Goal: Task Accomplishment & Management: Manage account settings

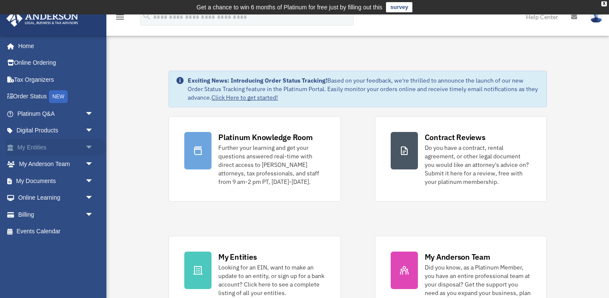
click at [89, 148] on span "arrow_drop_down" at bounding box center [93, 147] width 17 height 17
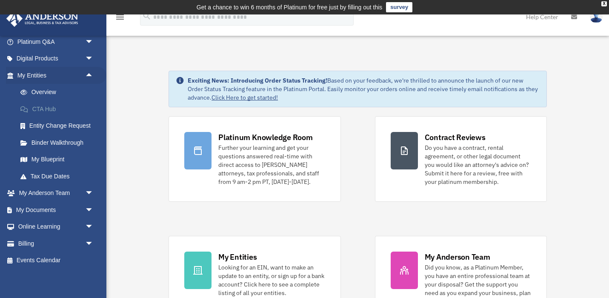
scroll to position [73, 0]
click at [90, 209] on span "arrow_drop_down" at bounding box center [93, 208] width 17 height 17
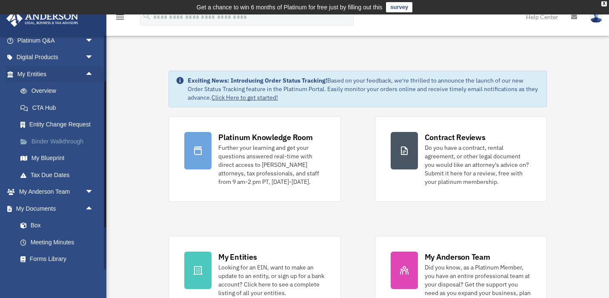
click at [63, 142] on link "Binder Walkthrough" at bounding box center [59, 141] width 94 height 17
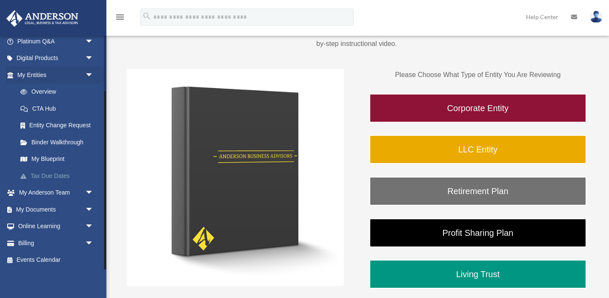
scroll to position [73, 0]
click at [36, 211] on link "My Documents arrow_drop_down" at bounding box center [56, 208] width 100 height 17
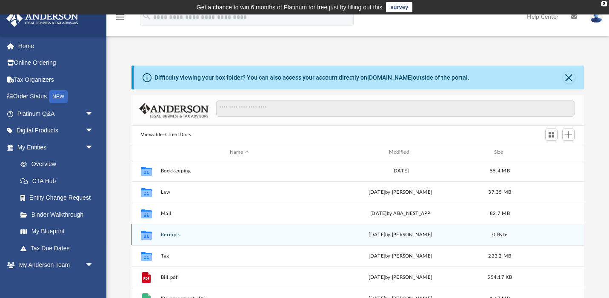
scroll to position [2, 0]
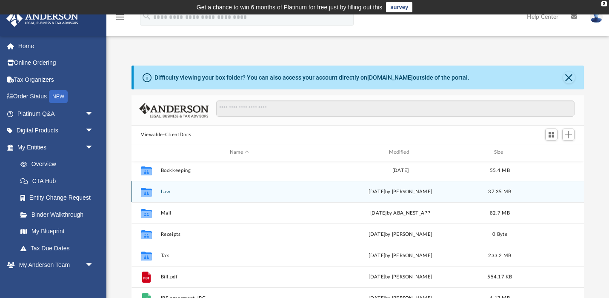
click at [185, 186] on div "Collaborated Folder Law Tue Apr 8 2025 by Jamie Bucao 37.35 MB" at bounding box center [357, 191] width 452 height 21
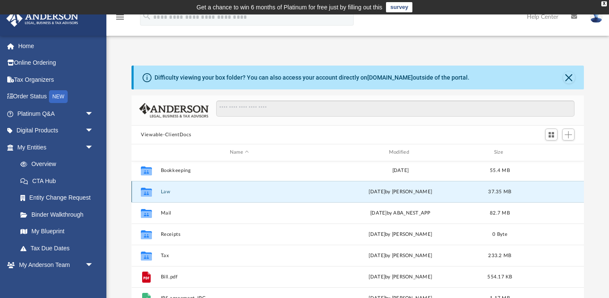
click at [149, 192] on icon "grid" at bounding box center [146, 192] width 11 height 7
click at [154, 192] on div "Collaborated Folder" at bounding box center [146, 192] width 21 height 14
click at [148, 191] on icon "grid" at bounding box center [146, 191] width 11 height 9
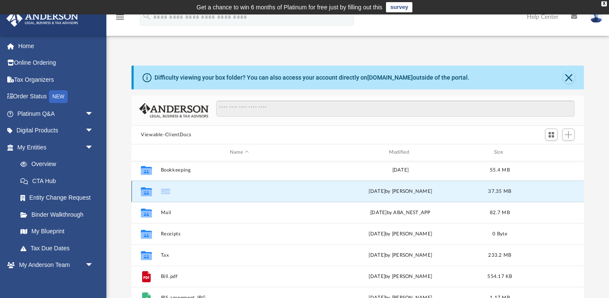
scroll to position [0, 0]
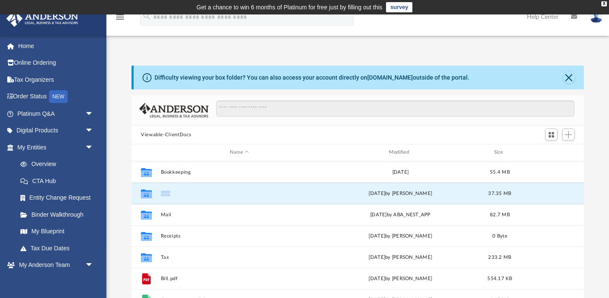
click at [595, 19] on img at bounding box center [595, 17] width 13 height 12
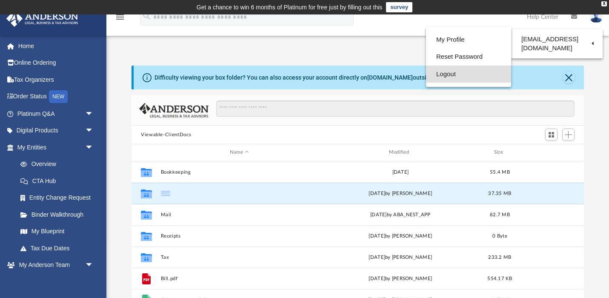
click at [465, 74] on link "Logout" at bounding box center [468, 73] width 85 height 17
